Goal: Check status: Check status

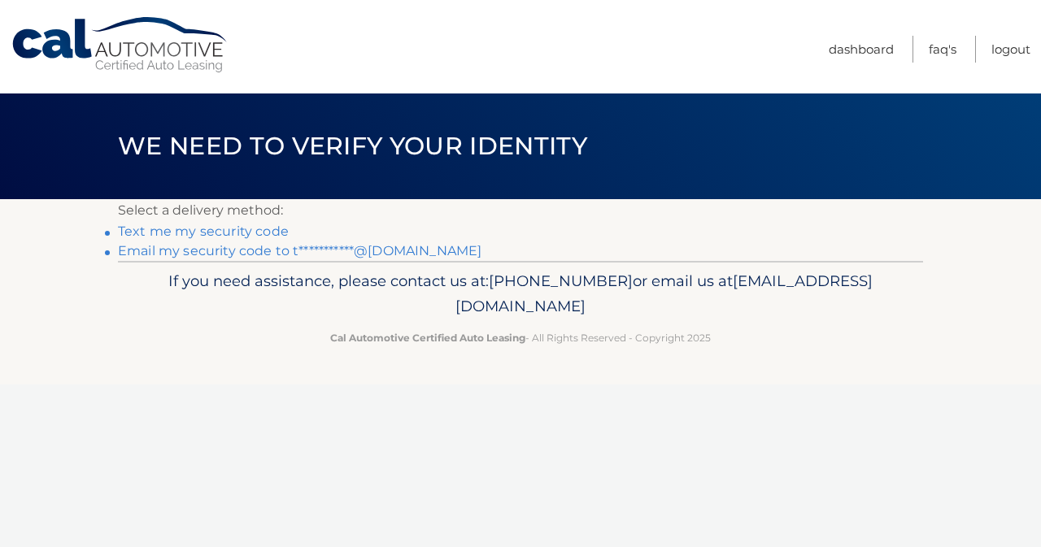
click at [259, 235] on link "Text me my security code" at bounding box center [203, 231] width 171 height 15
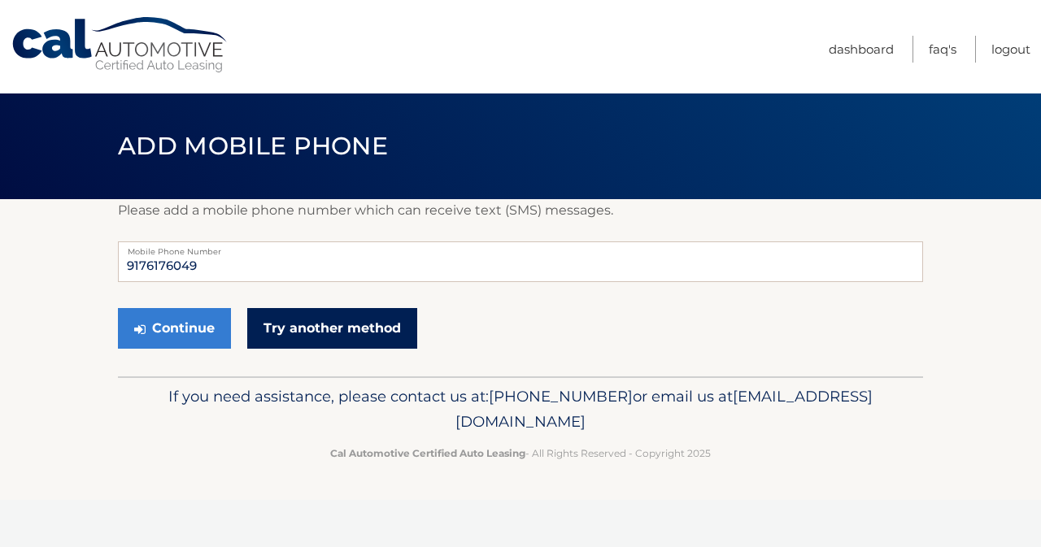
click at [350, 324] on link "Try another method" at bounding box center [332, 328] width 170 height 41
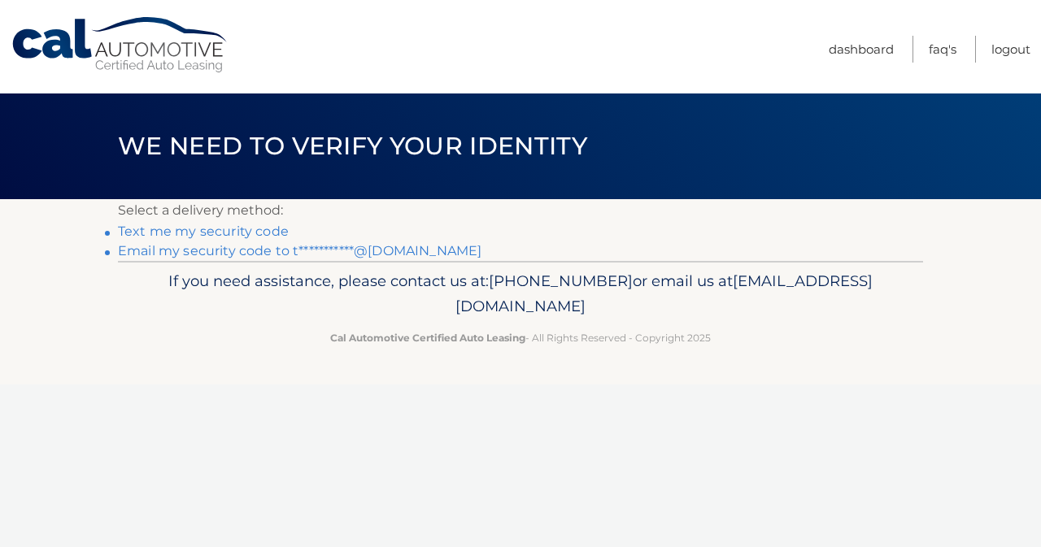
click at [270, 233] on link "Text me my security code" at bounding box center [203, 231] width 171 height 15
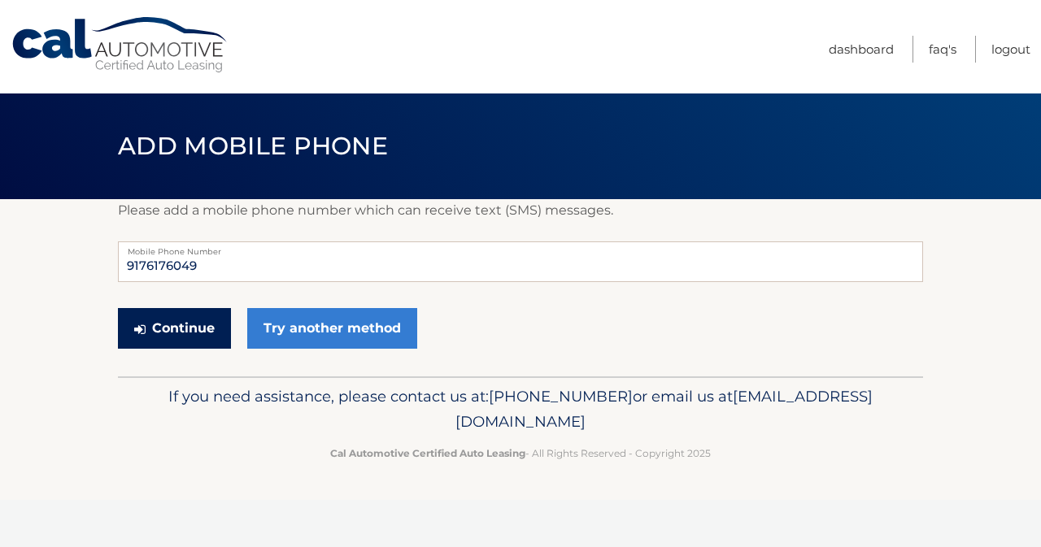
click at [201, 334] on button "Continue" at bounding box center [174, 328] width 113 height 41
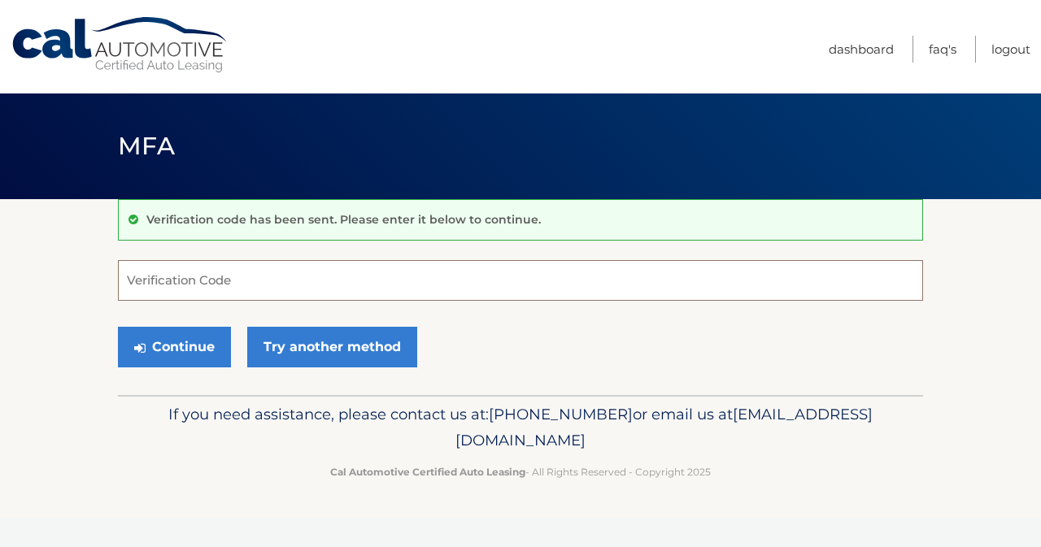
click at [328, 283] on input "Verification Code" at bounding box center [520, 280] width 805 height 41
type input "508174"
click at [118, 327] on button "Continue" at bounding box center [174, 347] width 113 height 41
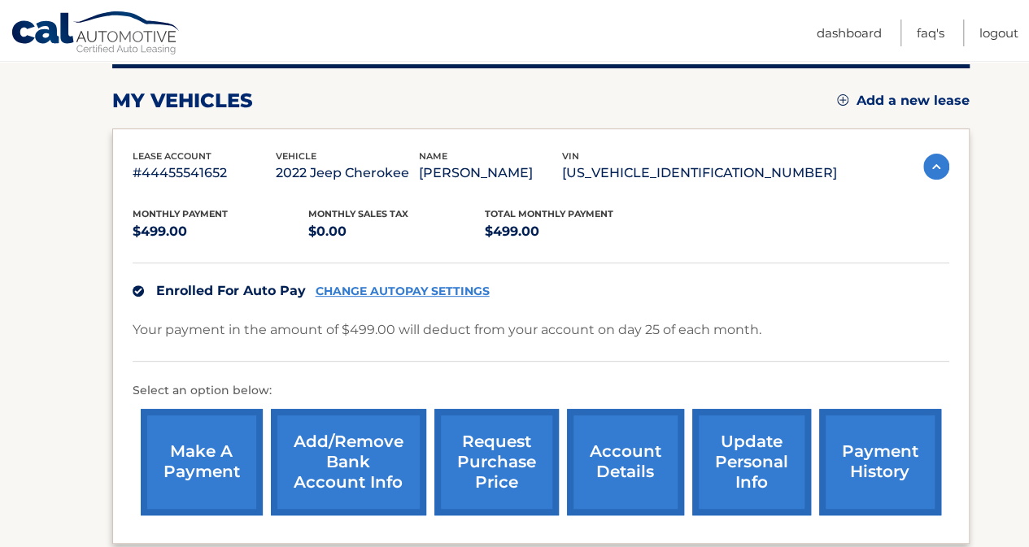
scroll to position [244, 0]
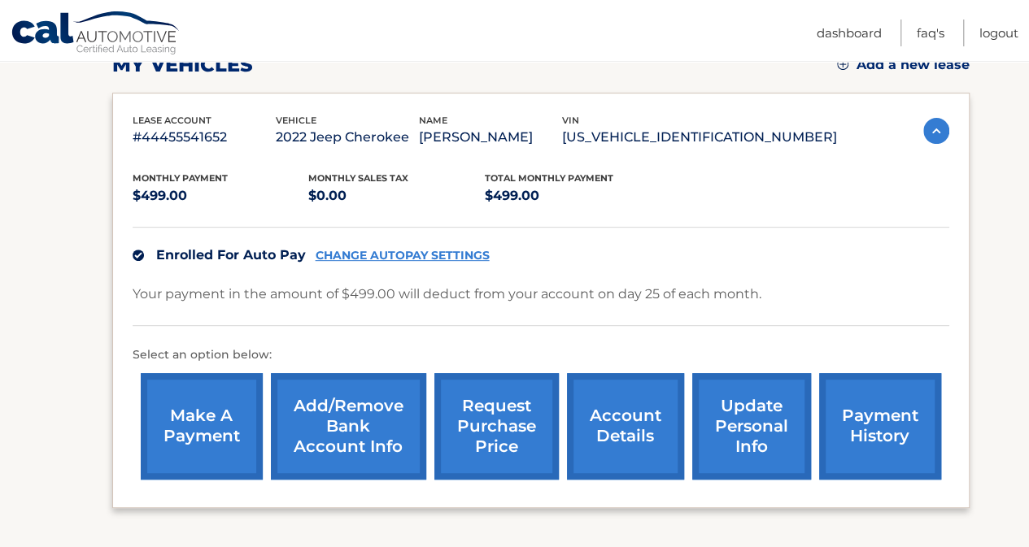
click at [649, 417] on link "account details" at bounding box center [625, 426] width 117 height 107
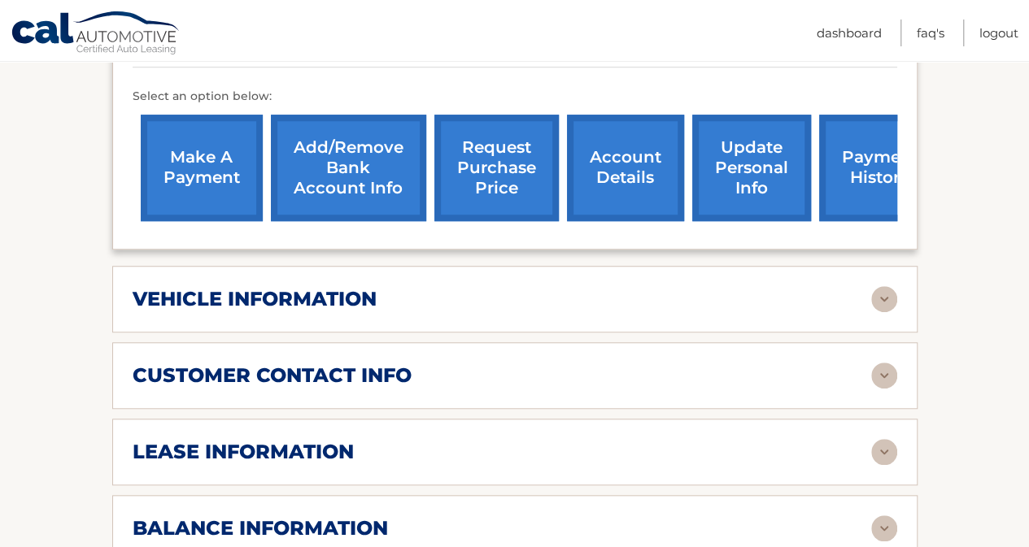
scroll to position [569, 0]
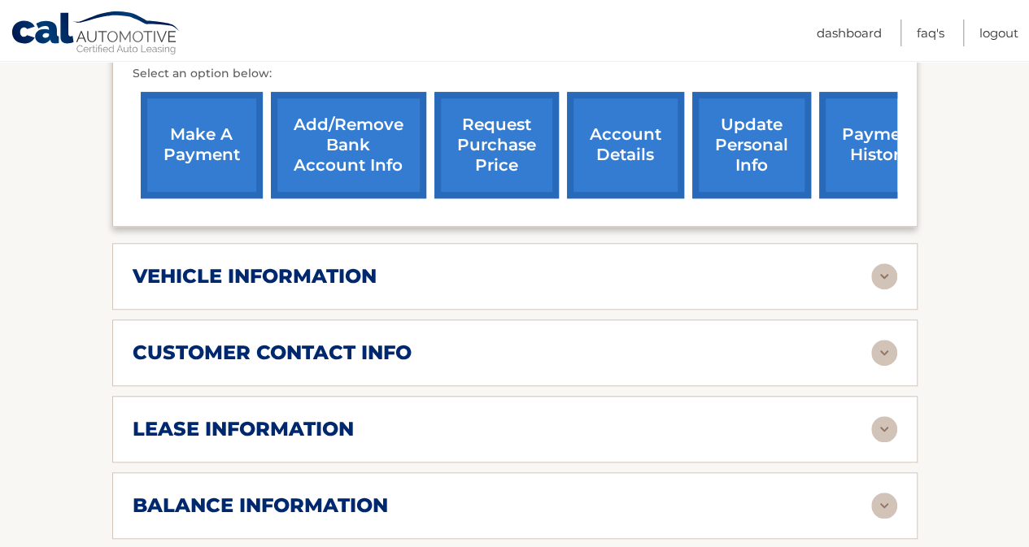
click at [886, 416] on img at bounding box center [884, 429] width 26 height 26
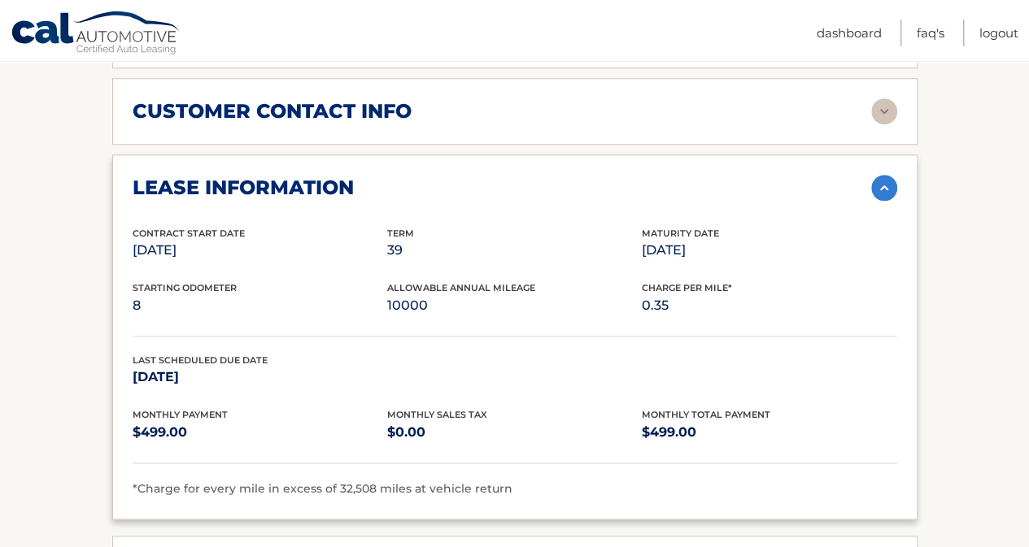
scroll to position [976, 0]
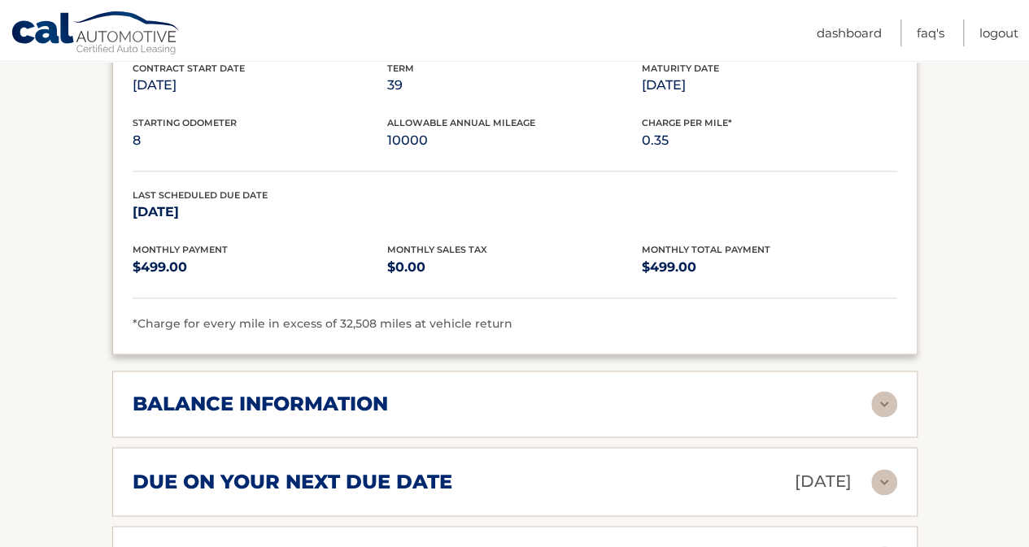
click at [888, 391] on img at bounding box center [884, 404] width 26 height 26
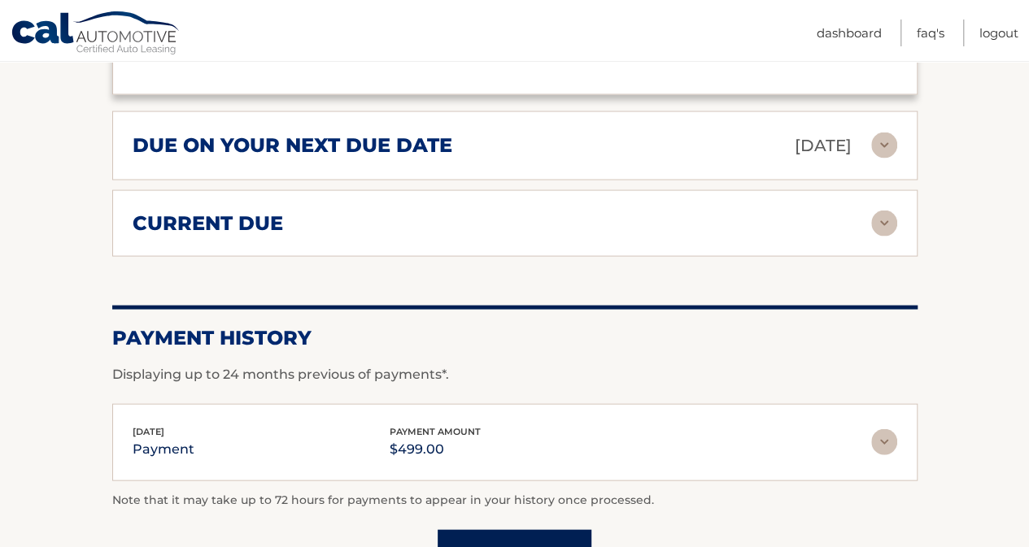
scroll to position [1626, 0]
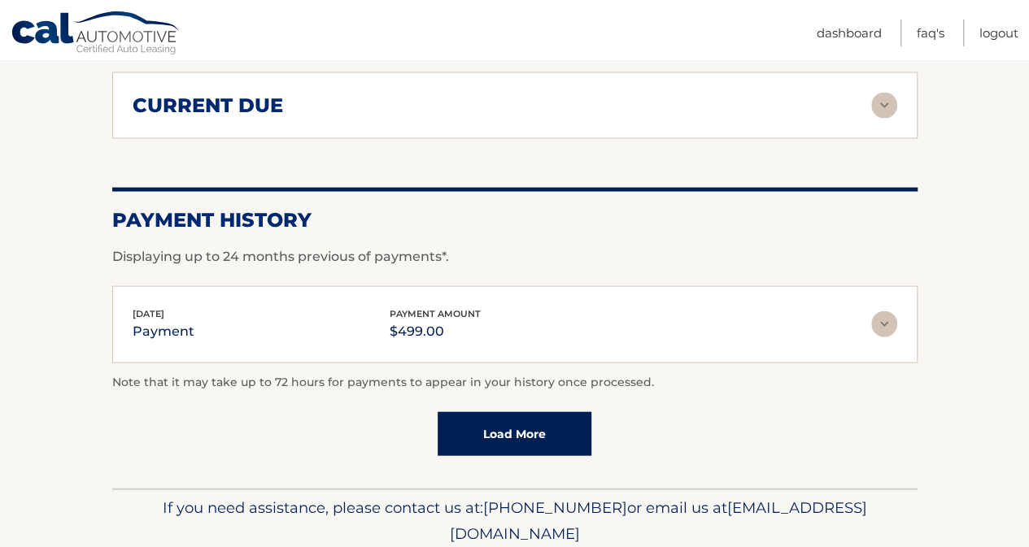
click at [568, 412] on link "Load More" at bounding box center [514, 434] width 154 height 44
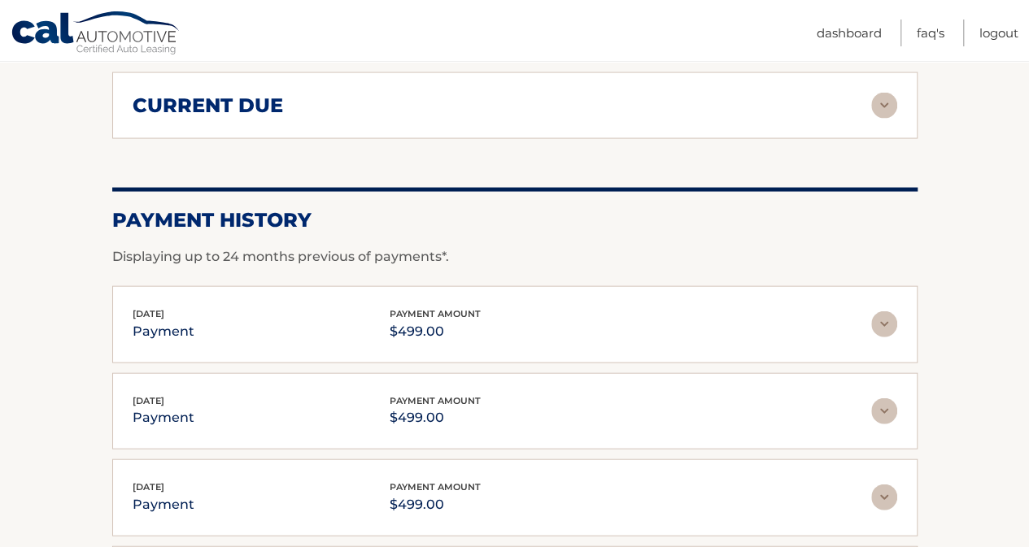
scroll to position [2086, 0]
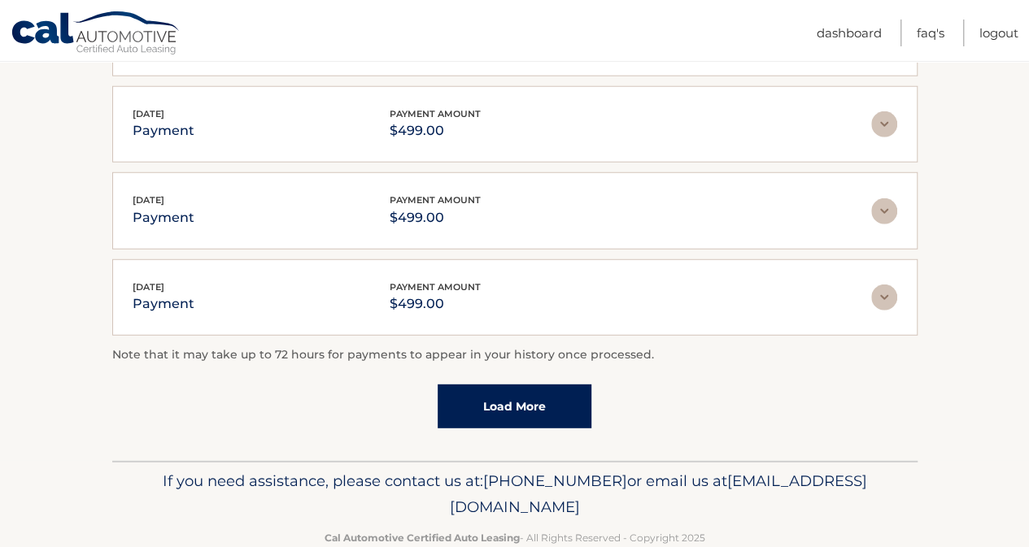
click at [566, 385] on link "Load More" at bounding box center [514, 407] width 154 height 44
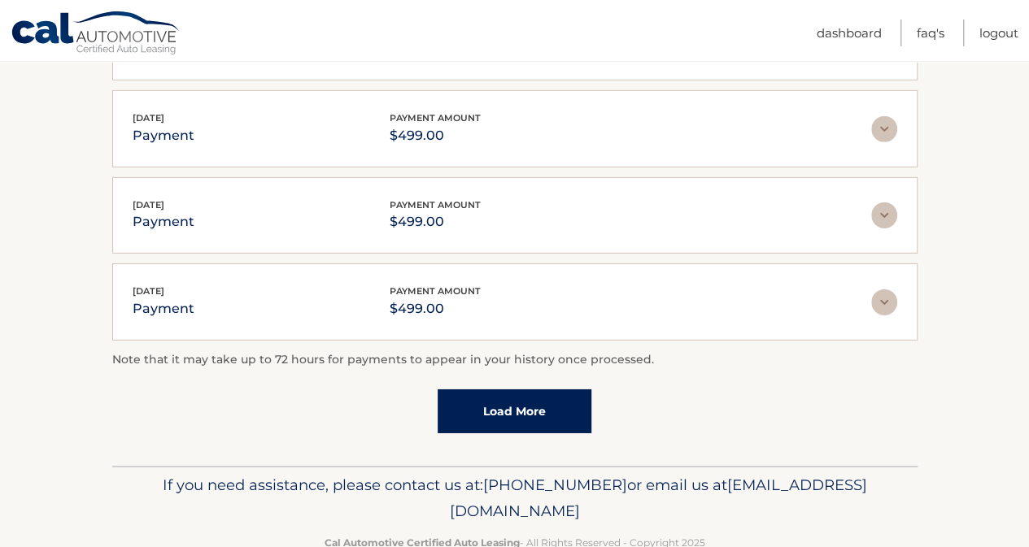
click at [556, 389] on link "Load More" at bounding box center [514, 411] width 154 height 44
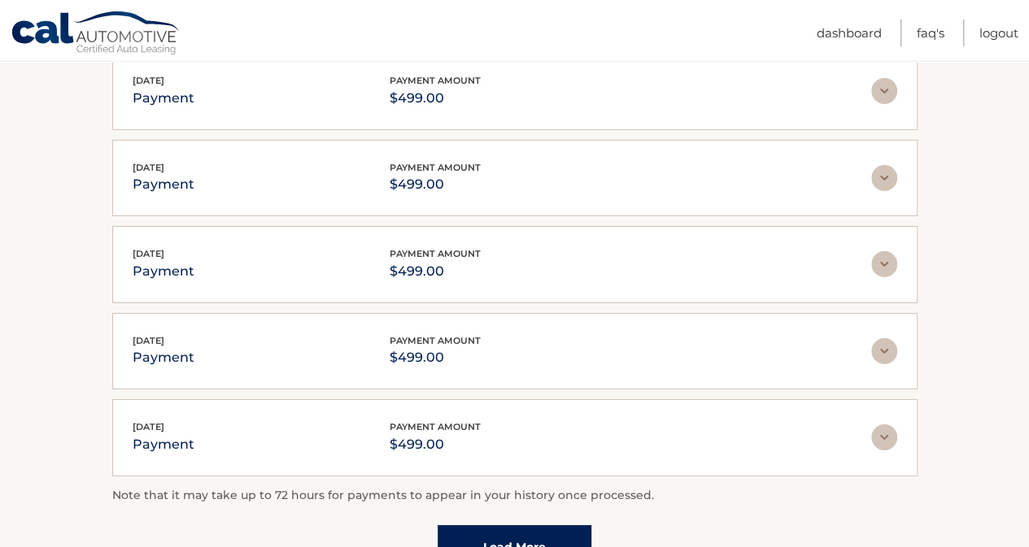
scroll to position [2943, 0]
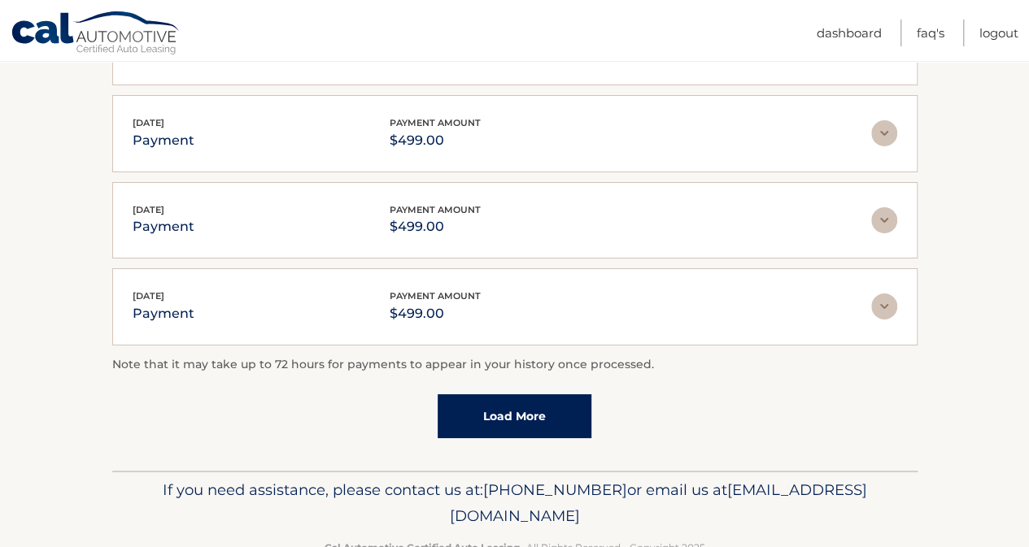
click at [550, 394] on link "Load More" at bounding box center [514, 416] width 154 height 44
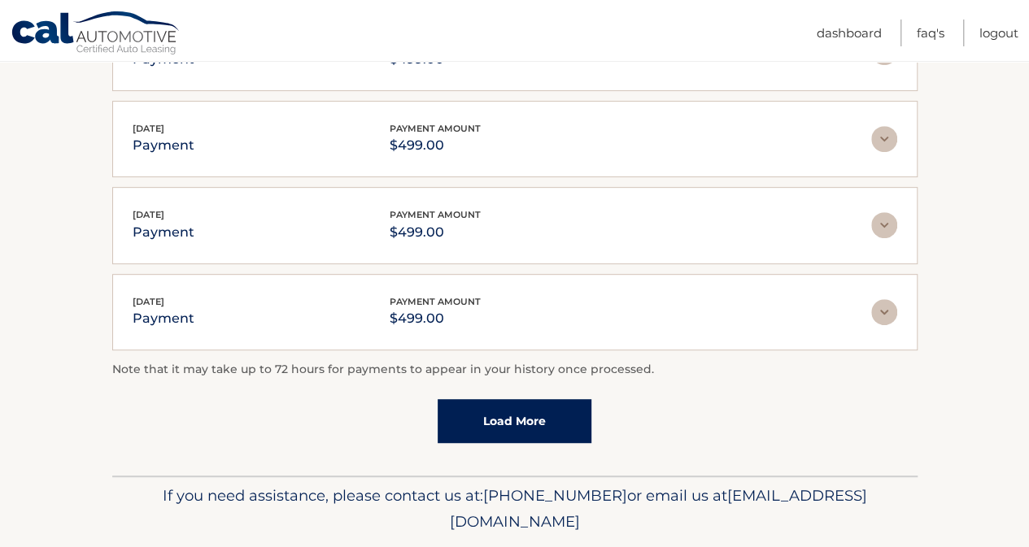
click at [545, 399] on link "Load More" at bounding box center [514, 421] width 154 height 44
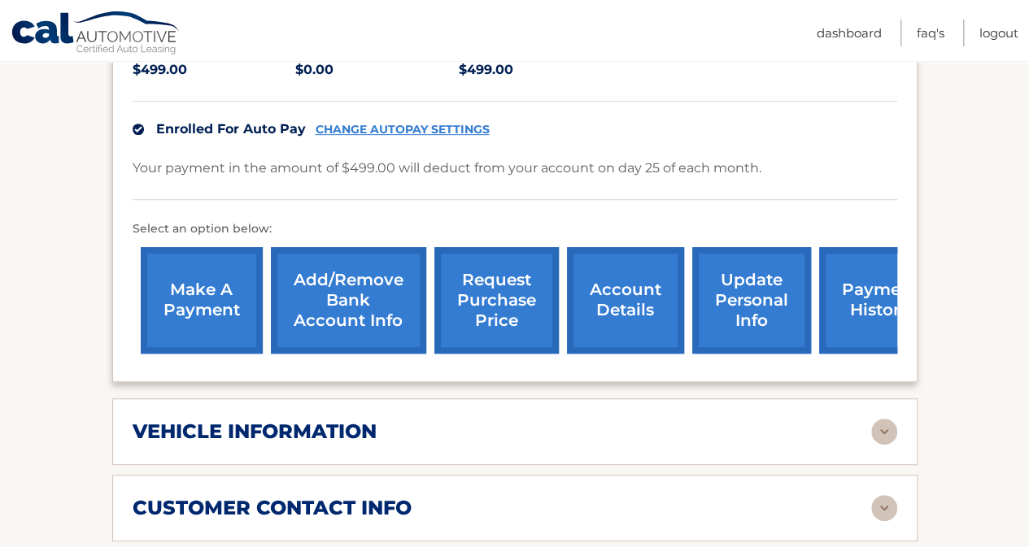
scroll to position [413, 0]
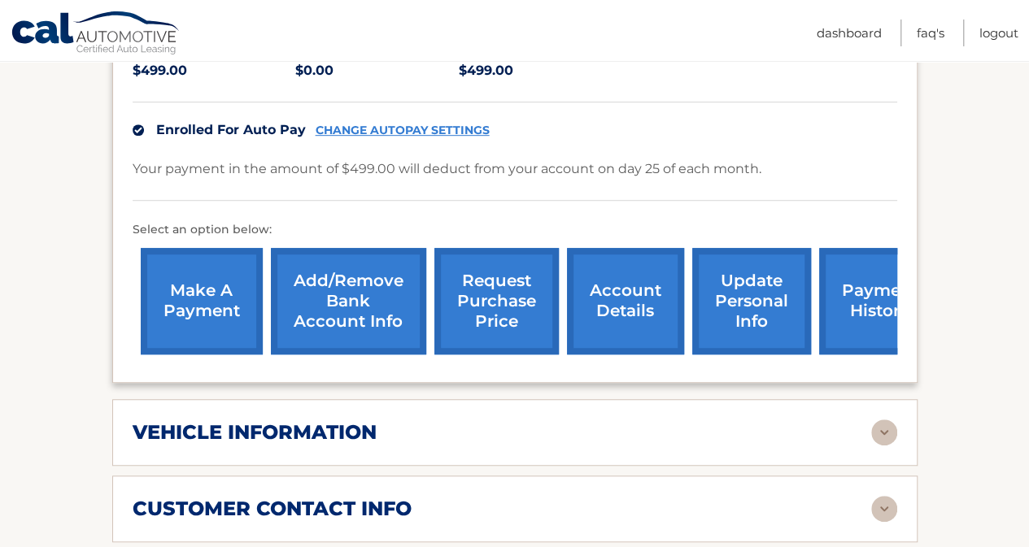
click at [841, 266] on link "payment history" at bounding box center [880, 301] width 122 height 107
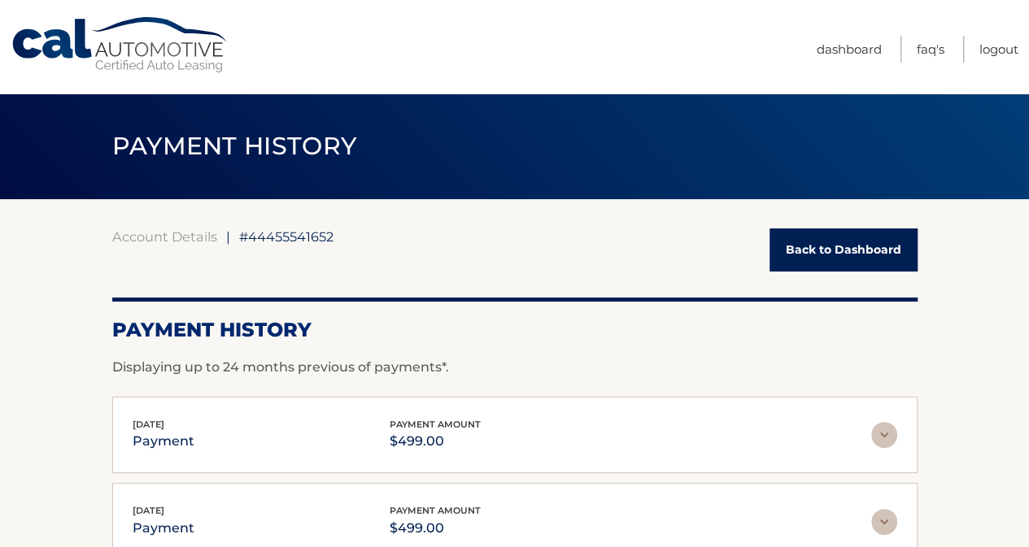
click at [293, 241] on span "#44455541652" at bounding box center [286, 236] width 94 height 16
click at [298, 233] on span "#44455541652" at bounding box center [286, 236] width 94 height 16
click at [854, 50] on link "Dashboard" at bounding box center [848, 49] width 65 height 27
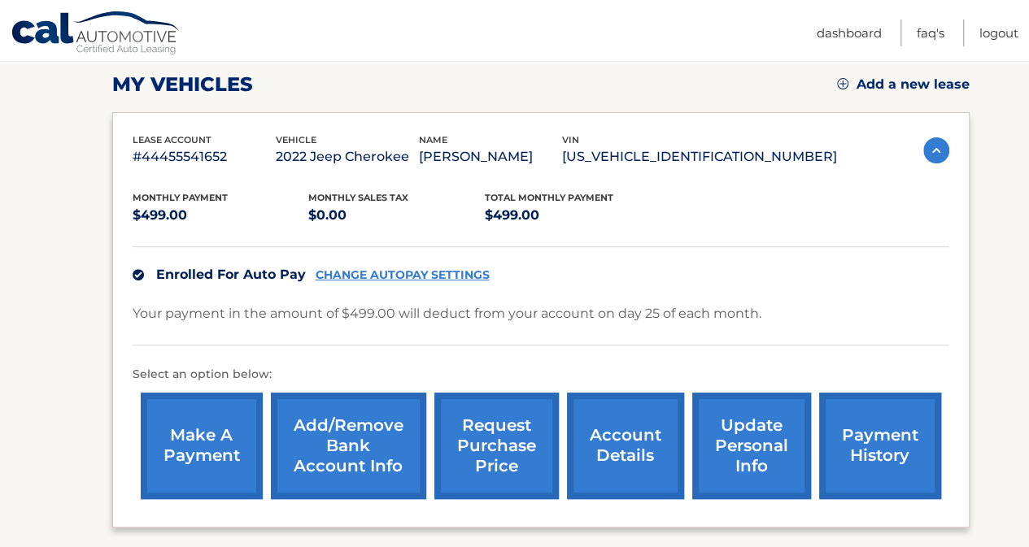
scroll to position [325, 0]
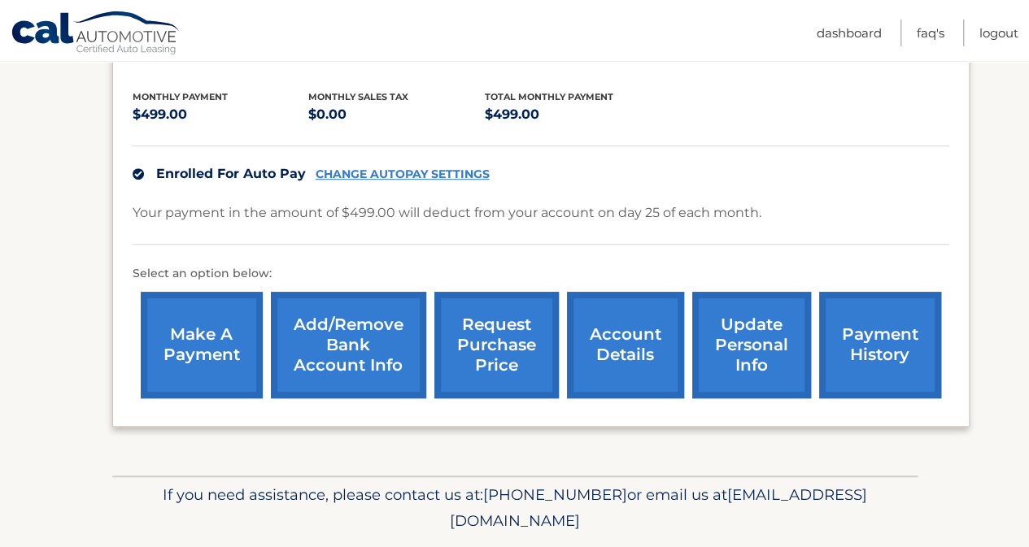
click at [516, 338] on link "request purchase price" at bounding box center [496, 345] width 124 height 107
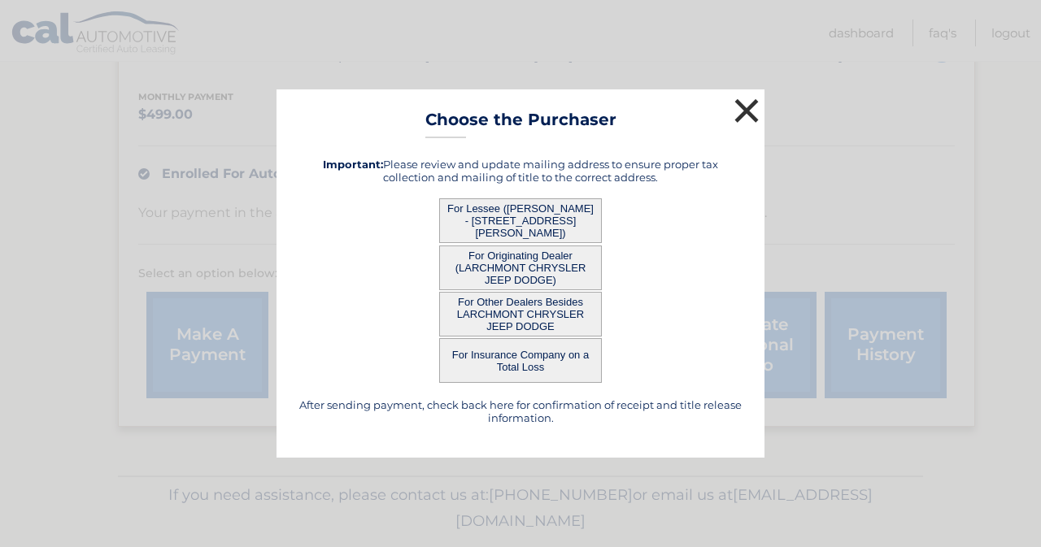
click at [745, 115] on button "×" at bounding box center [746, 110] width 33 height 33
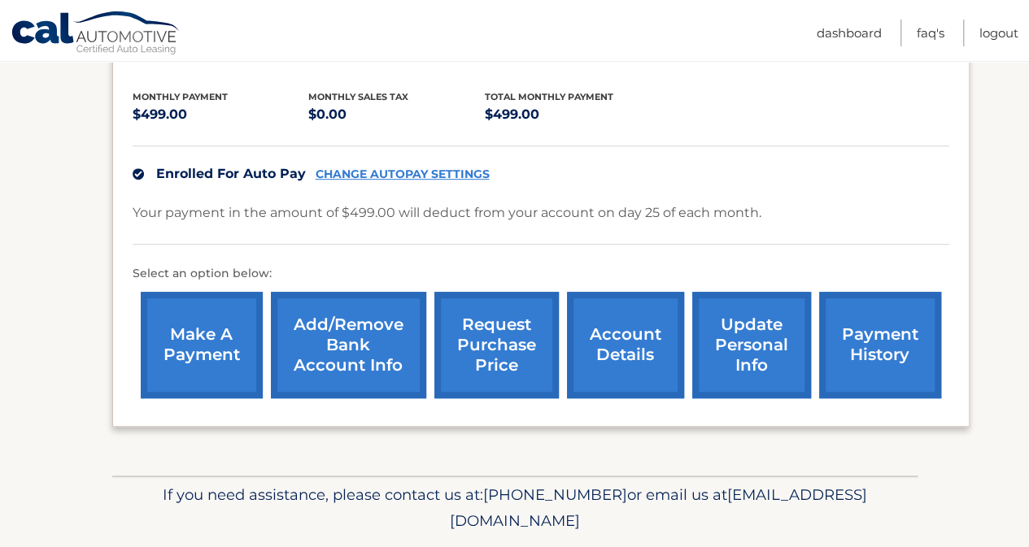
click at [653, 357] on link "account details" at bounding box center [625, 345] width 117 height 107
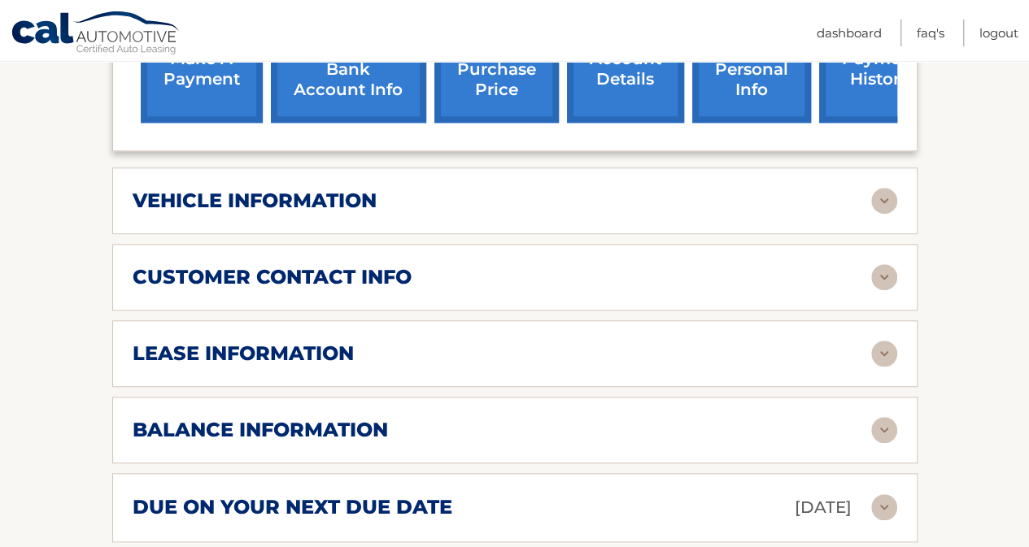
scroll to position [650, 0]
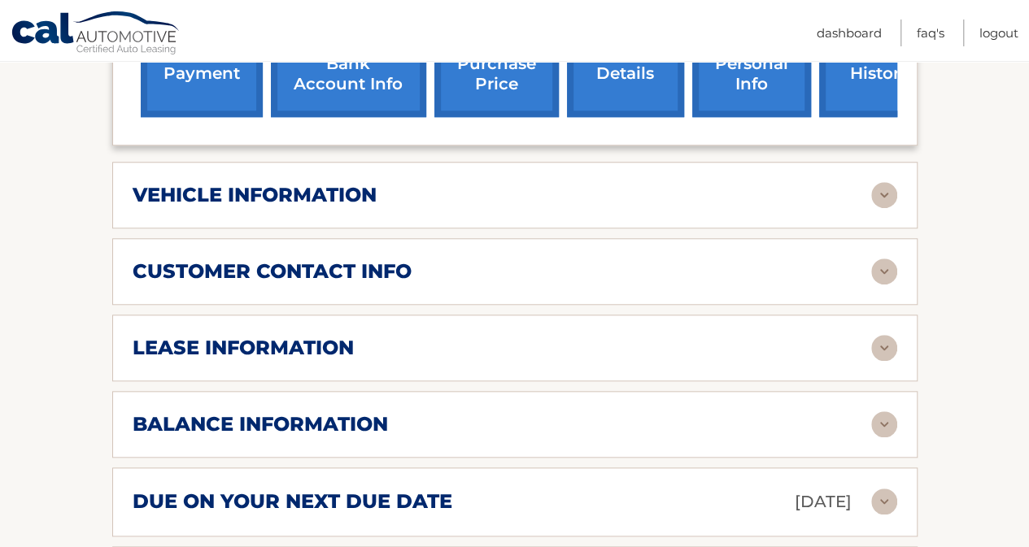
click at [889, 335] on img at bounding box center [884, 348] width 26 height 26
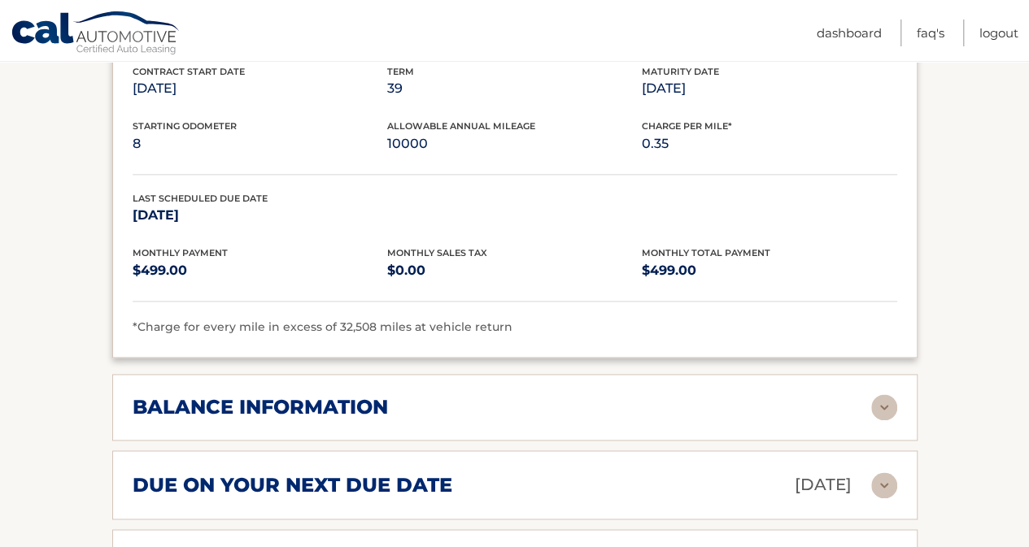
scroll to position [1057, 0]
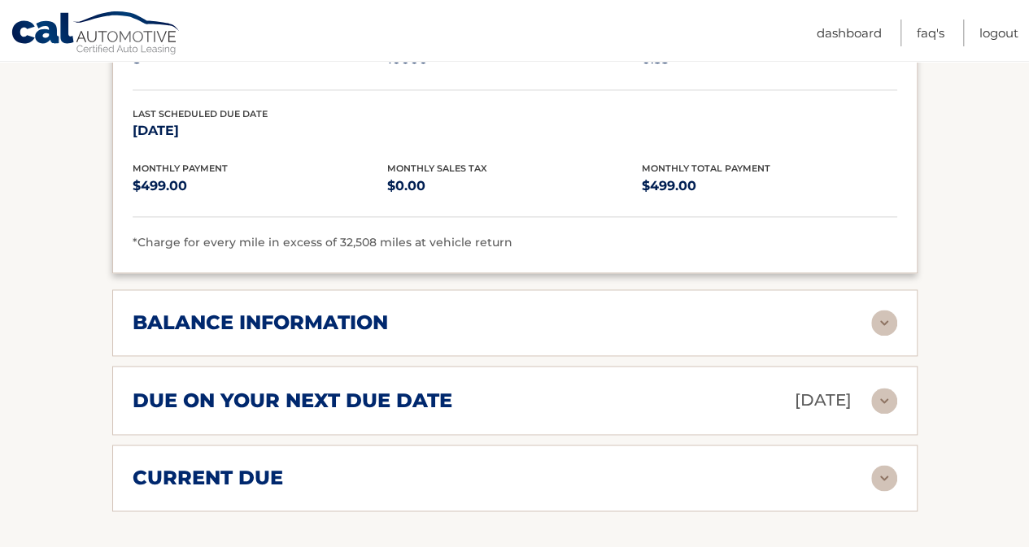
click at [889, 310] on img at bounding box center [884, 323] width 26 height 26
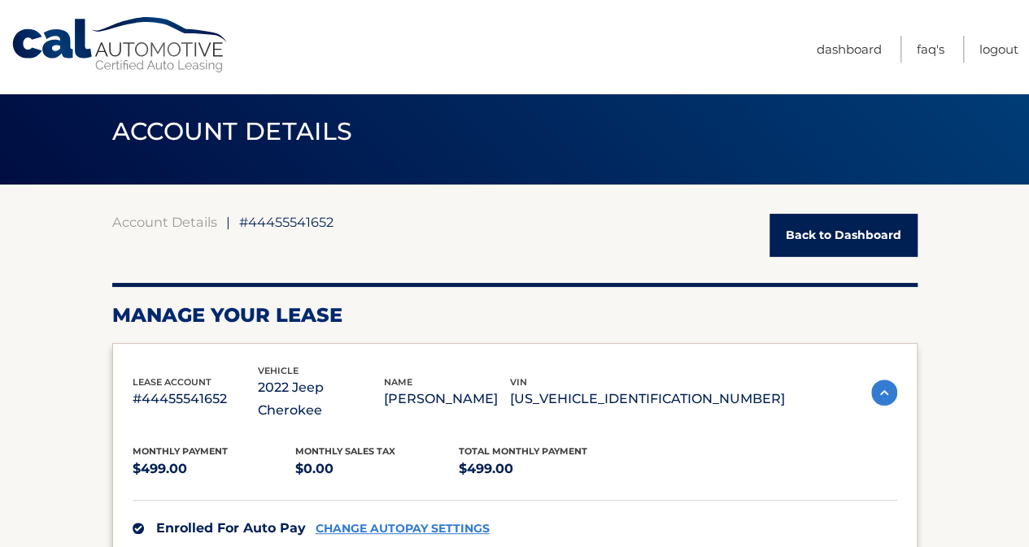
scroll to position [0, 0]
